Goal: Task Accomplishment & Management: Manage account settings

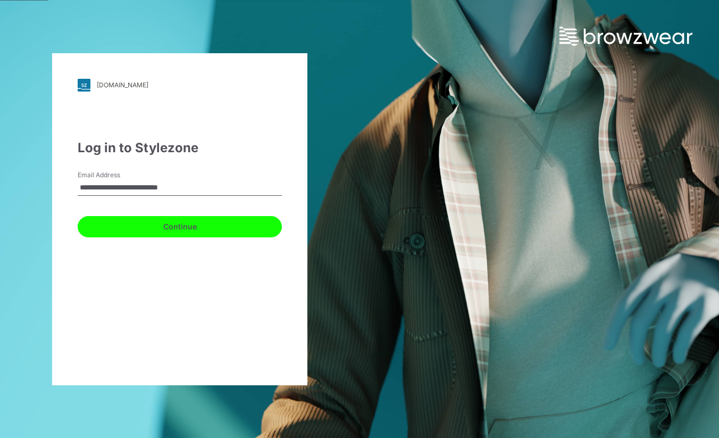
click at [187, 221] on button "Continue" at bounding box center [180, 226] width 204 height 21
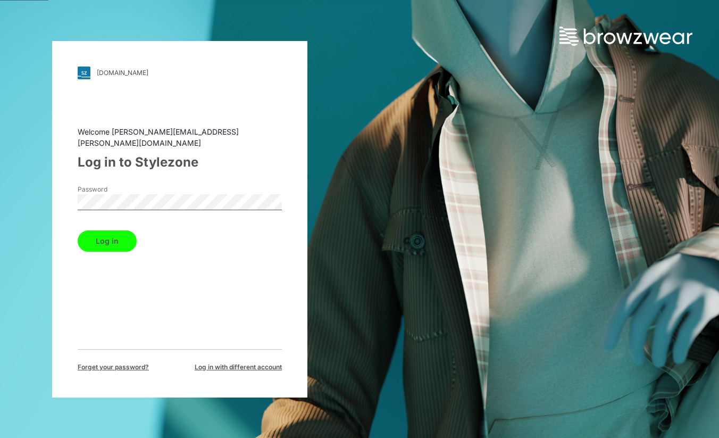
click at [107, 236] on button "Log in" at bounding box center [107, 240] width 59 height 21
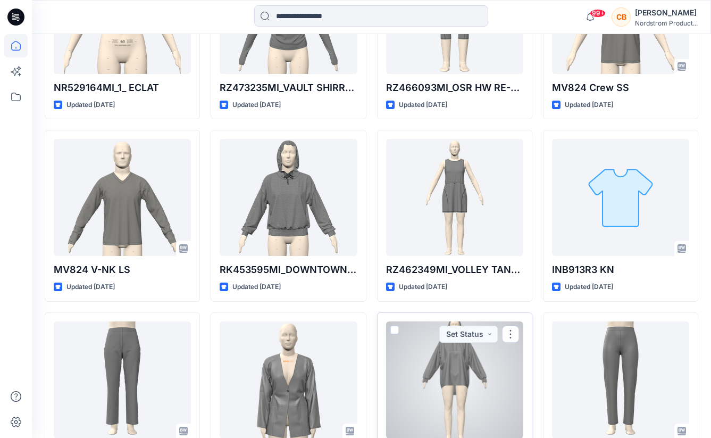
scroll to position [402, 0]
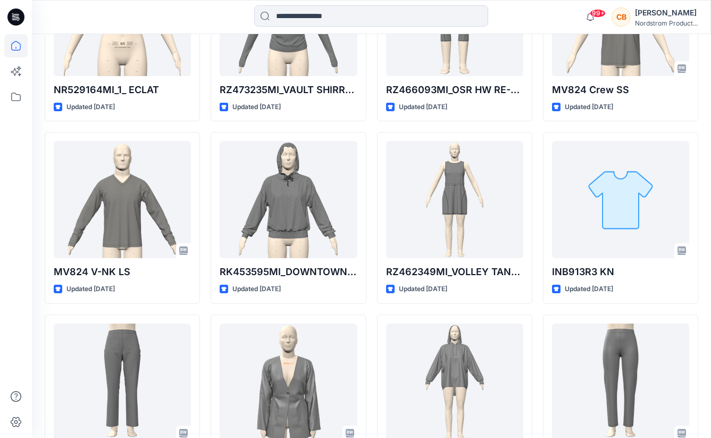
click at [617, 17] on div "CB" at bounding box center [620, 16] width 19 height 19
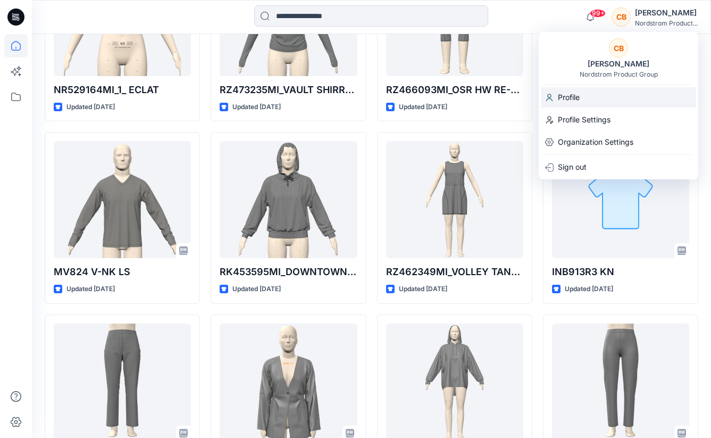
click at [574, 90] on p "Profile" at bounding box center [569, 97] width 22 height 20
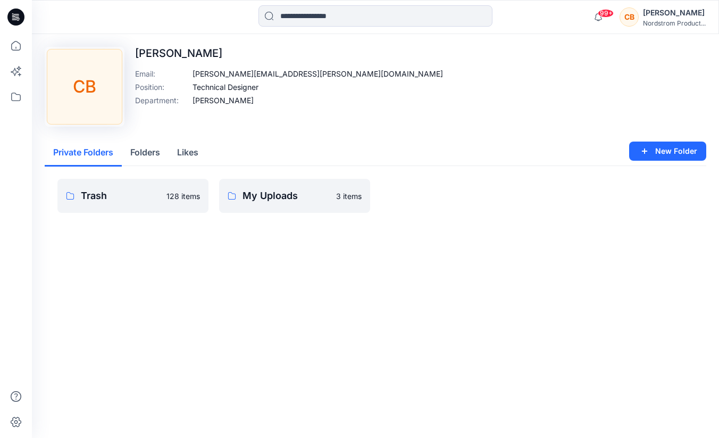
click at [638, 16] on div "CB" at bounding box center [628, 16] width 19 height 19
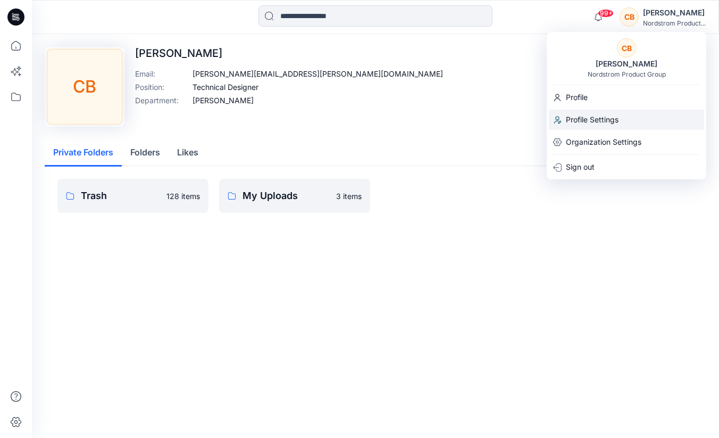
click at [595, 117] on p "Profile Settings" at bounding box center [592, 120] width 53 height 20
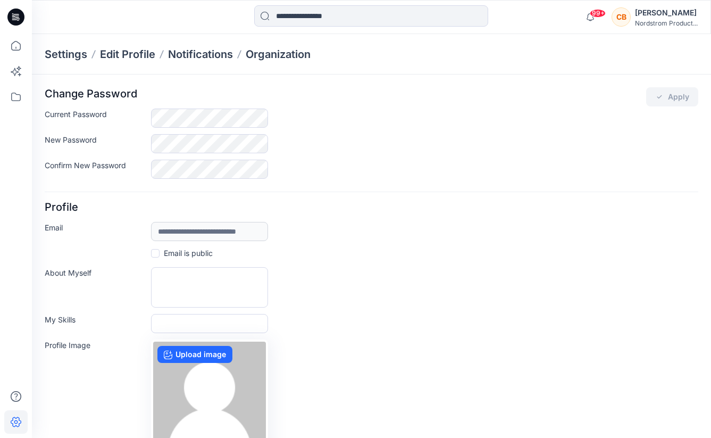
click at [622, 18] on div "CB" at bounding box center [620, 16] width 19 height 19
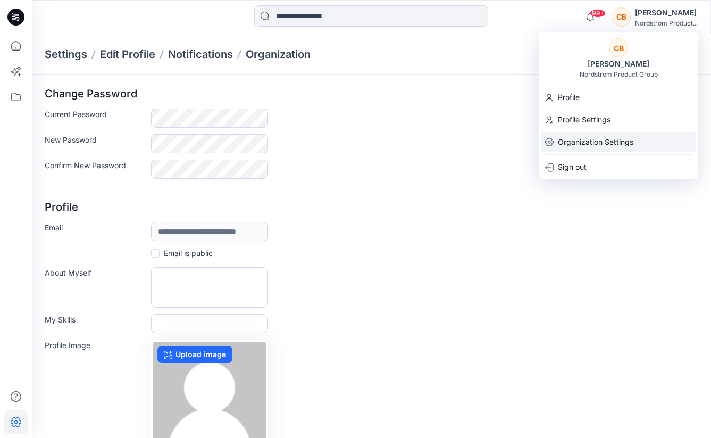
click at [583, 142] on p "Organization Settings" at bounding box center [595, 142] width 75 height 20
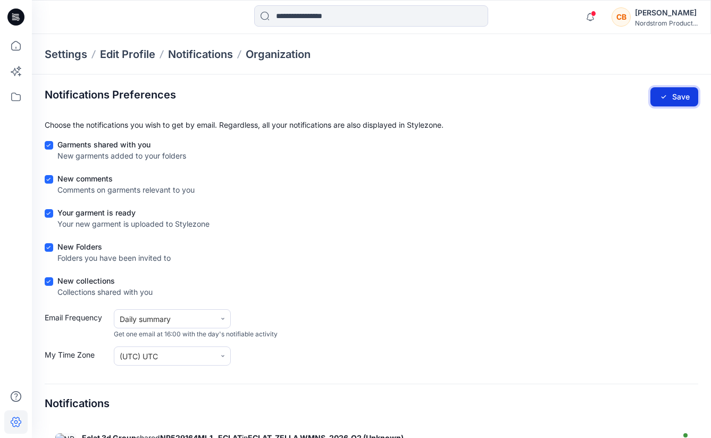
click at [671, 97] on button "Save" at bounding box center [674, 96] width 48 height 19
click at [16, 46] on icon at bounding box center [15, 45] width 23 height 23
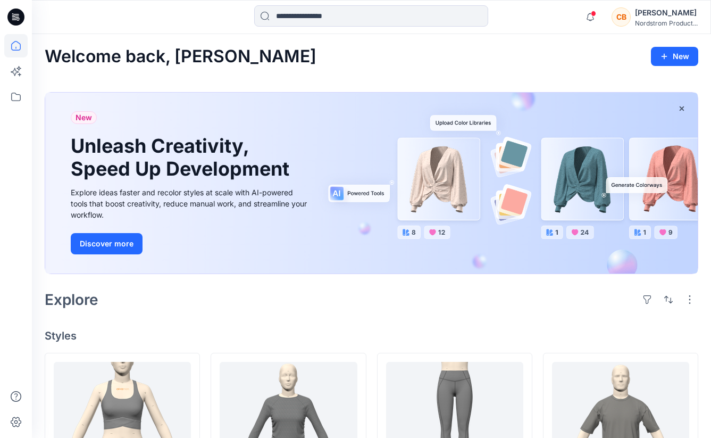
click at [658, 11] on div "Chrissy Blondin" at bounding box center [666, 12] width 63 height 13
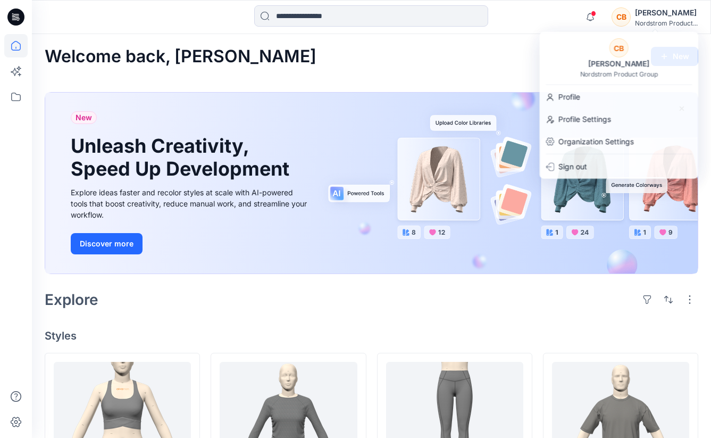
click at [514, 16] on div at bounding box center [370, 16] width 339 height 23
